Goal: Check status

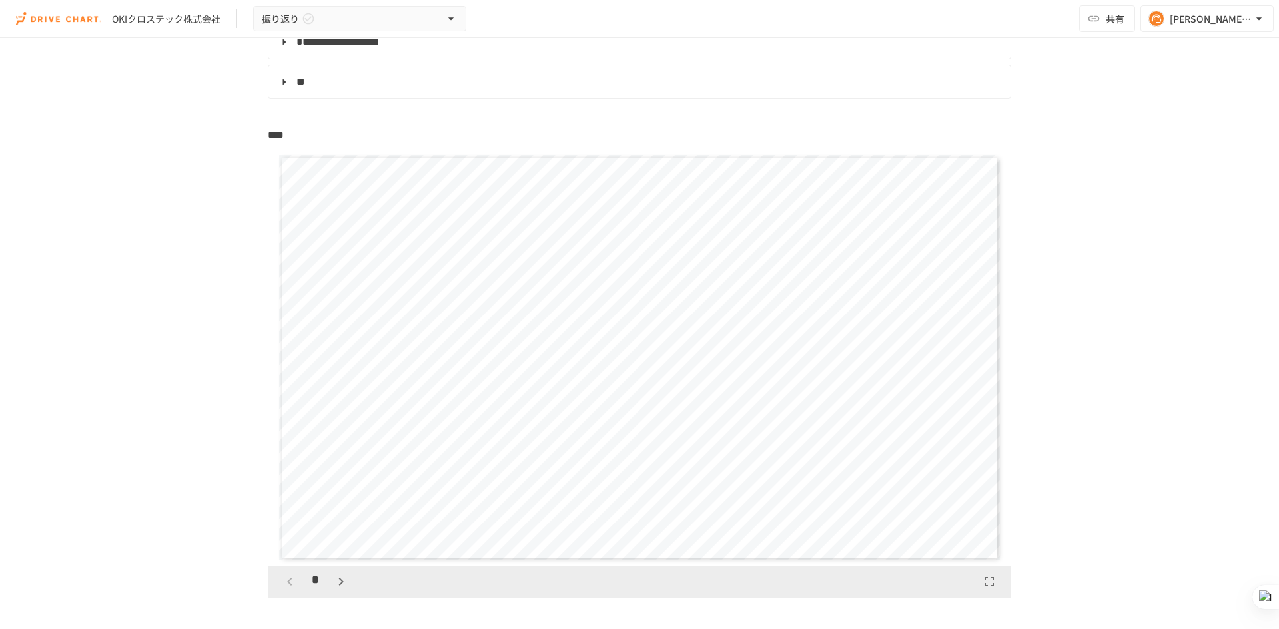
scroll to position [266, 0]
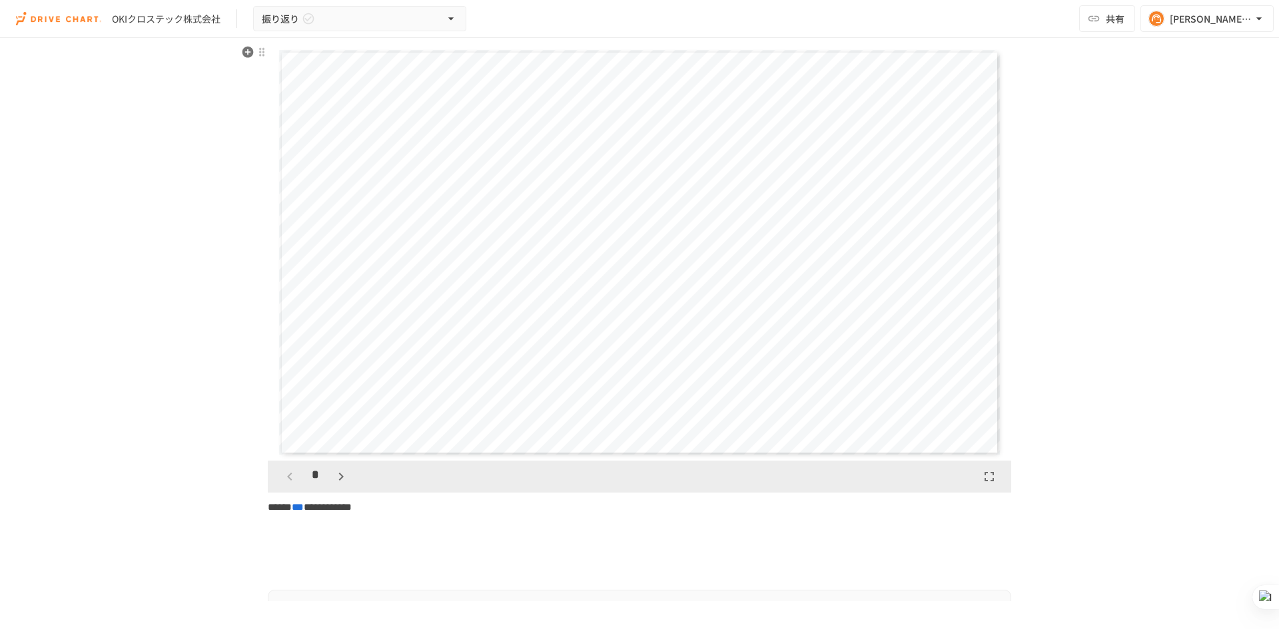
click at [333, 480] on icon "button" at bounding box center [341, 477] width 16 height 16
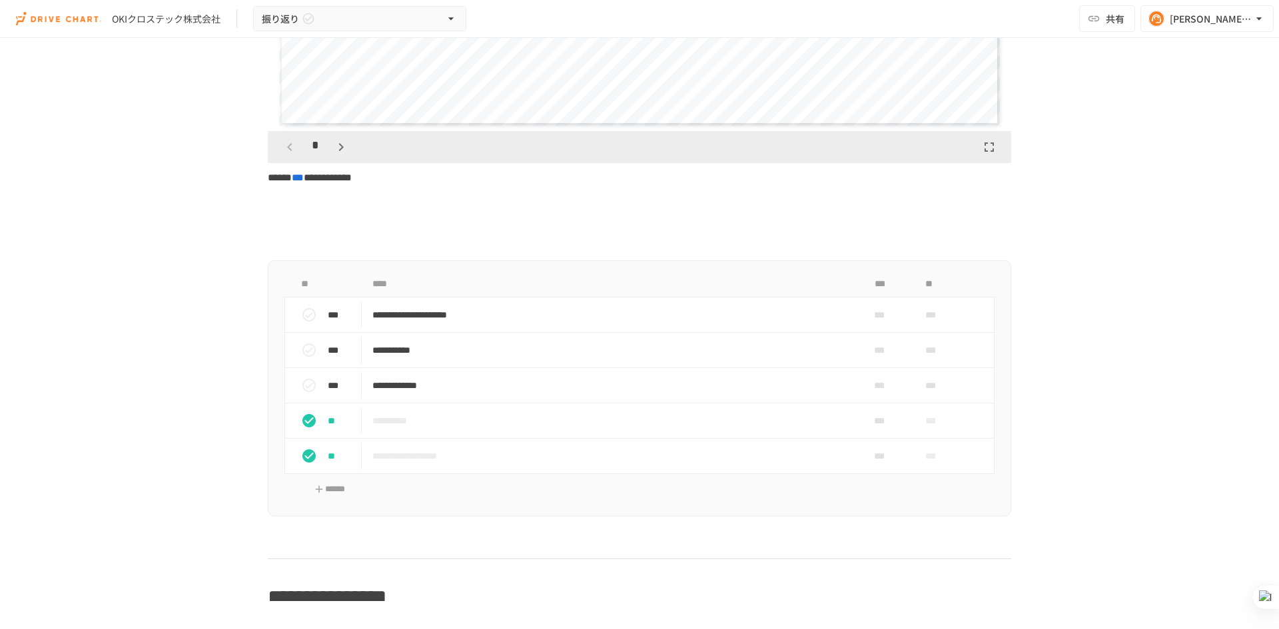
scroll to position [599, 0]
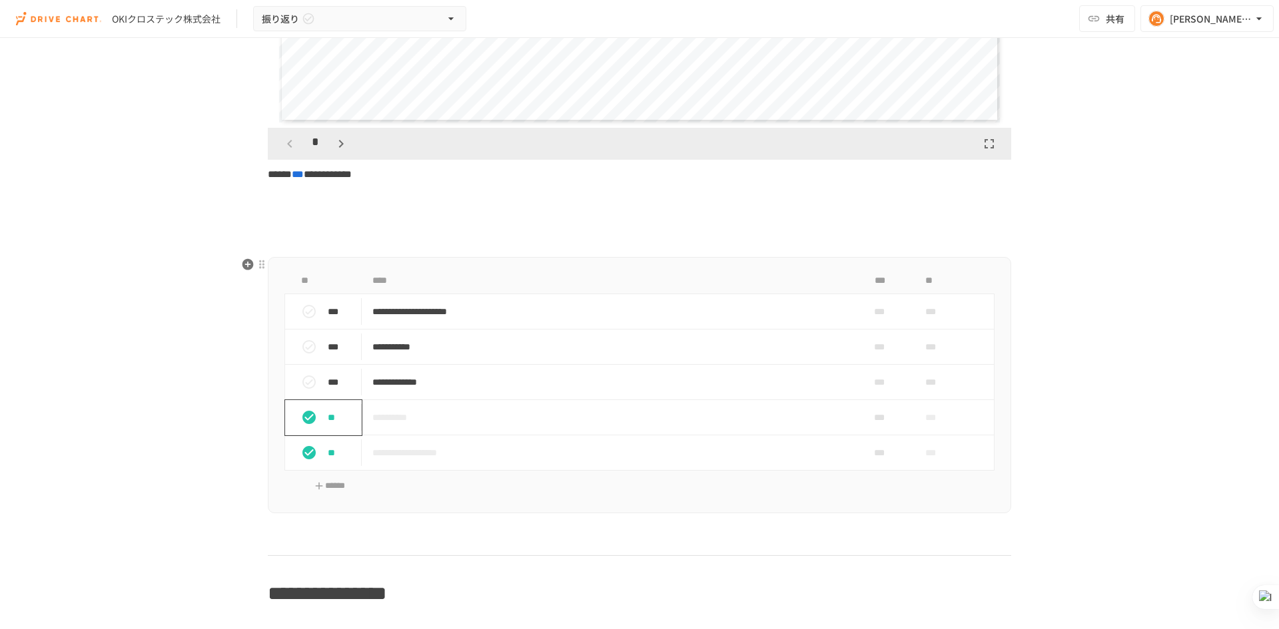
click at [308, 423] on icon "status" at bounding box center [309, 418] width 16 height 16
click at [304, 456] on icon "status" at bounding box center [308, 452] width 13 height 13
click at [306, 456] on icon "status" at bounding box center [309, 453] width 16 height 16
click at [308, 418] on icon "status" at bounding box center [309, 418] width 16 height 16
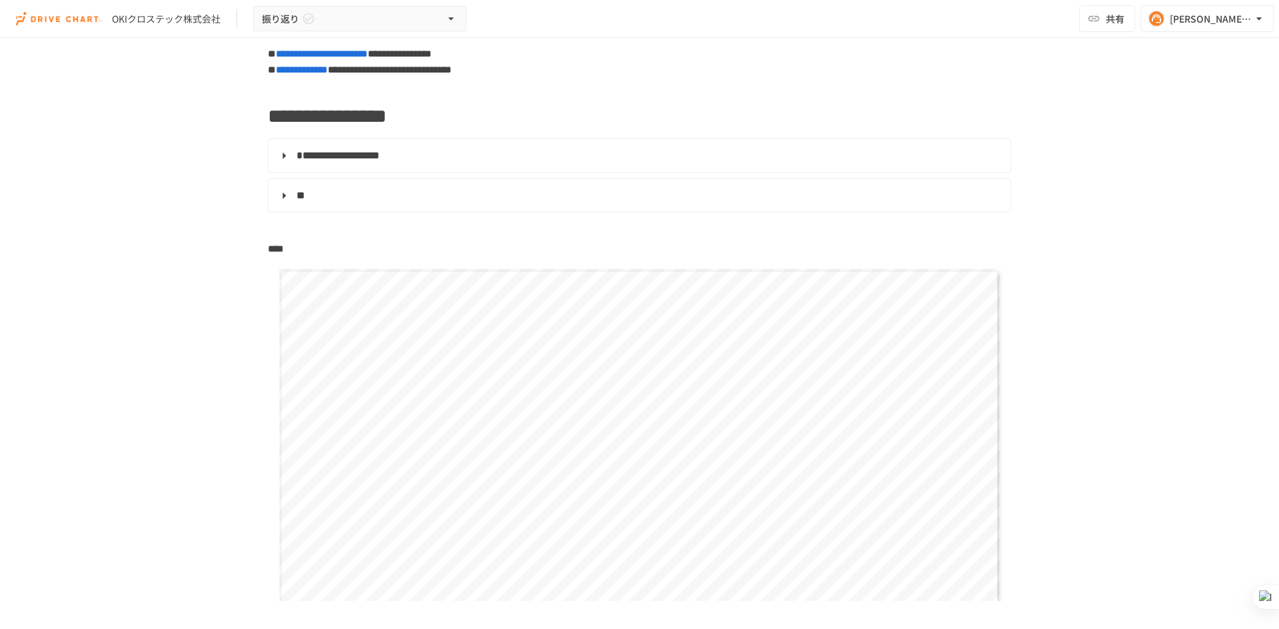
scroll to position [0, 0]
